Goal: Task Accomplishment & Management: Complete application form

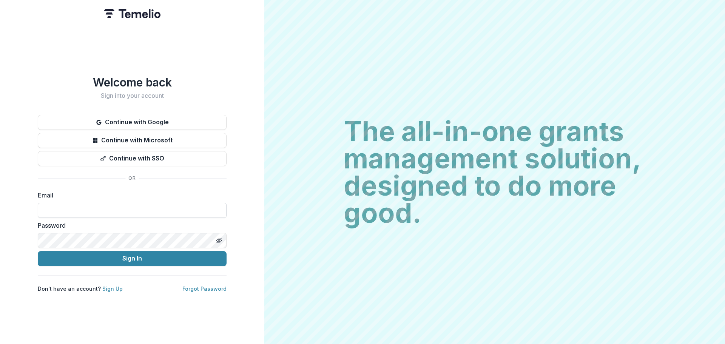
click at [99, 207] on input at bounding box center [132, 210] width 189 height 15
click at [95, 205] on input at bounding box center [132, 210] width 189 height 15
type input "**********"
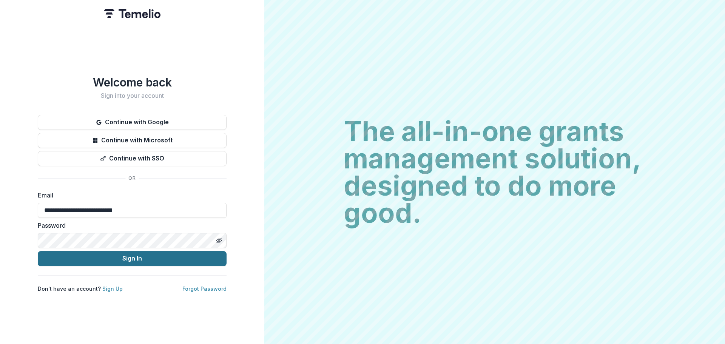
click at [131, 259] on button "Sign In" at bounding box center [132, 258] width 189 height 15
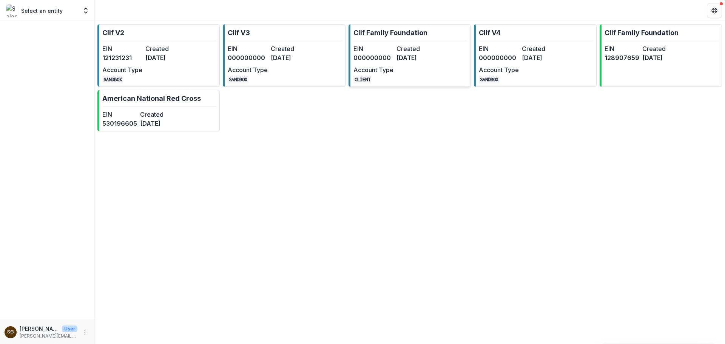
click at [413, 69] on div "EIN 000000000 Created [DATE] Account Type CLIENT" at bounding box center [394, 63] width 83 height 39
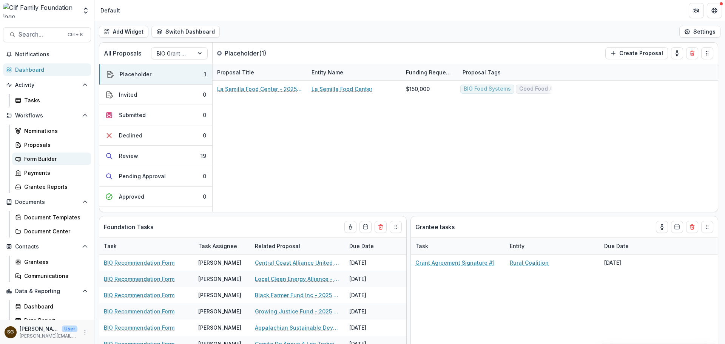
click at [45, 160] on div "Form Builder" at bounding box center [54, 159] width 61 height 8
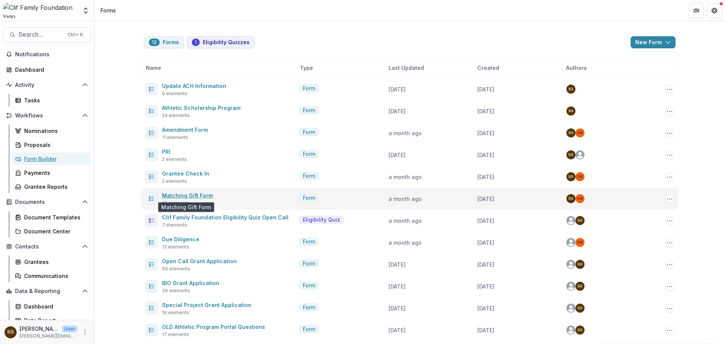
scroll to position [25, 0]
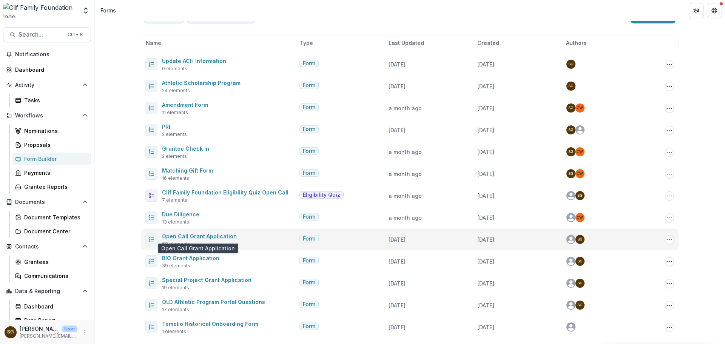
click at [215, 238] on link "Open Call Grant Application" at bounding box center [199, 236] width 75 height 6
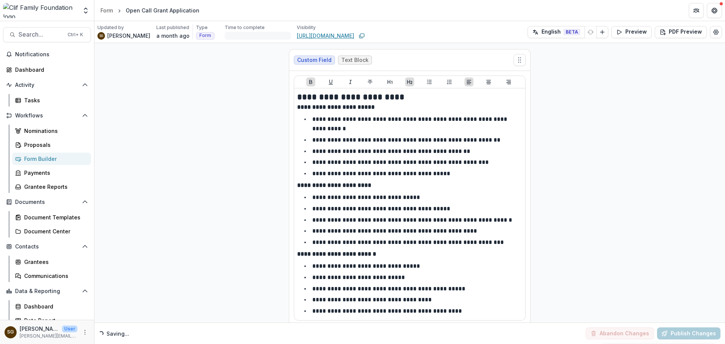
click at [332, 37] on link "[URL][DOMAIN_NAME]" at bounding box center [325, 36] width 57 height 8
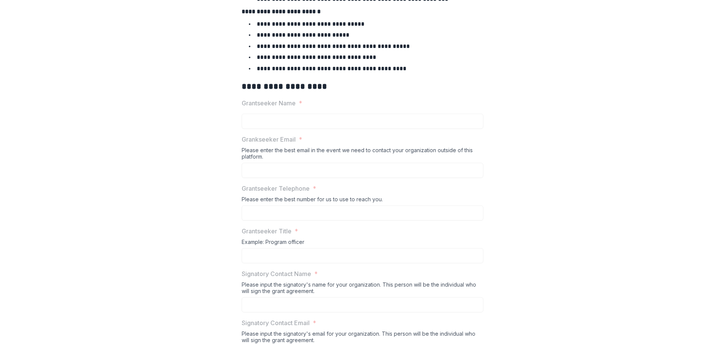
scroll to position [113, 0]
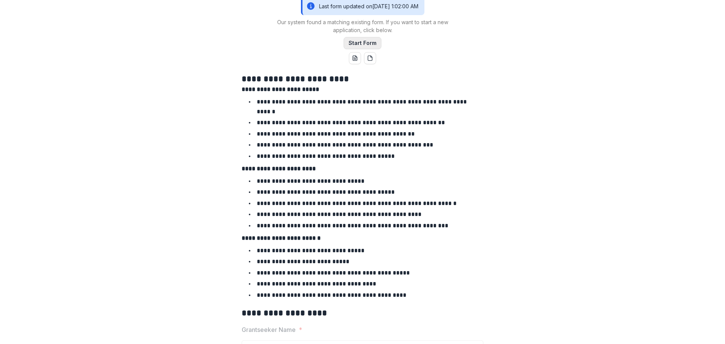
click at [363, 49] on button "Start Form" at bounding box center [363, 43] width 38 height 12
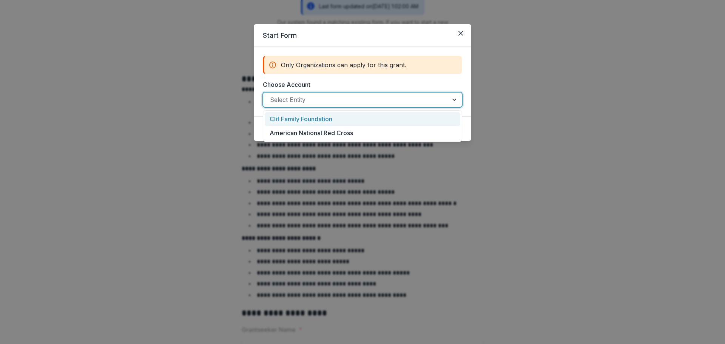
click at [413, 102] on div at bounding box center [355, 99] width 171 height 11
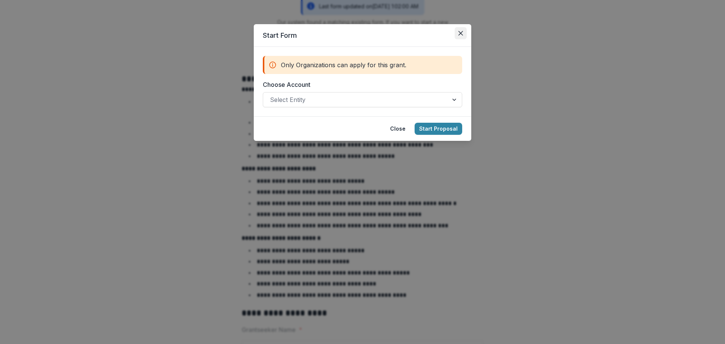
click at [462, 30] on button "Close" at bounding box center [461, 33] width 12 height 12
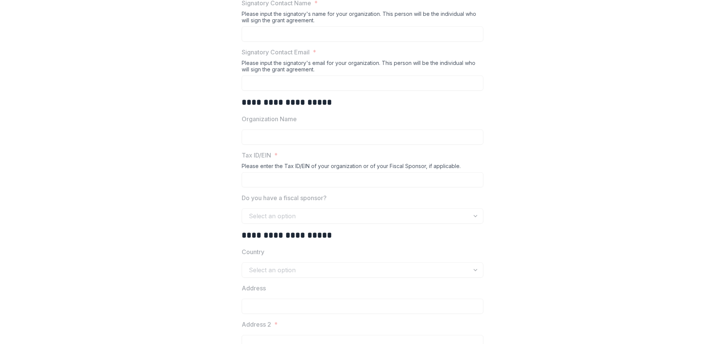
scroll to position [680, 0]
